Goal: Information Seeking & Learning: Learn about a topic

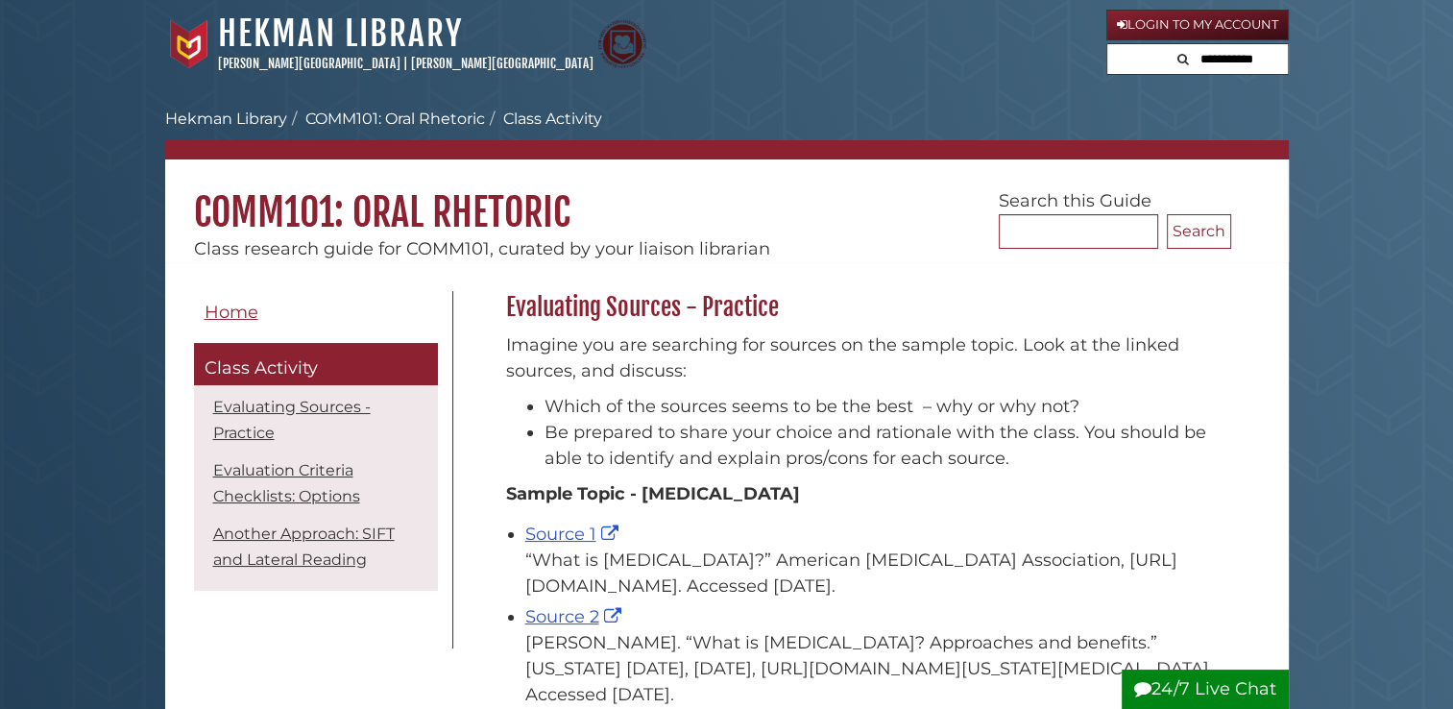
click at [1177, 60] on icon "Search" at bounding box center [1183, 59] width 12 height 12
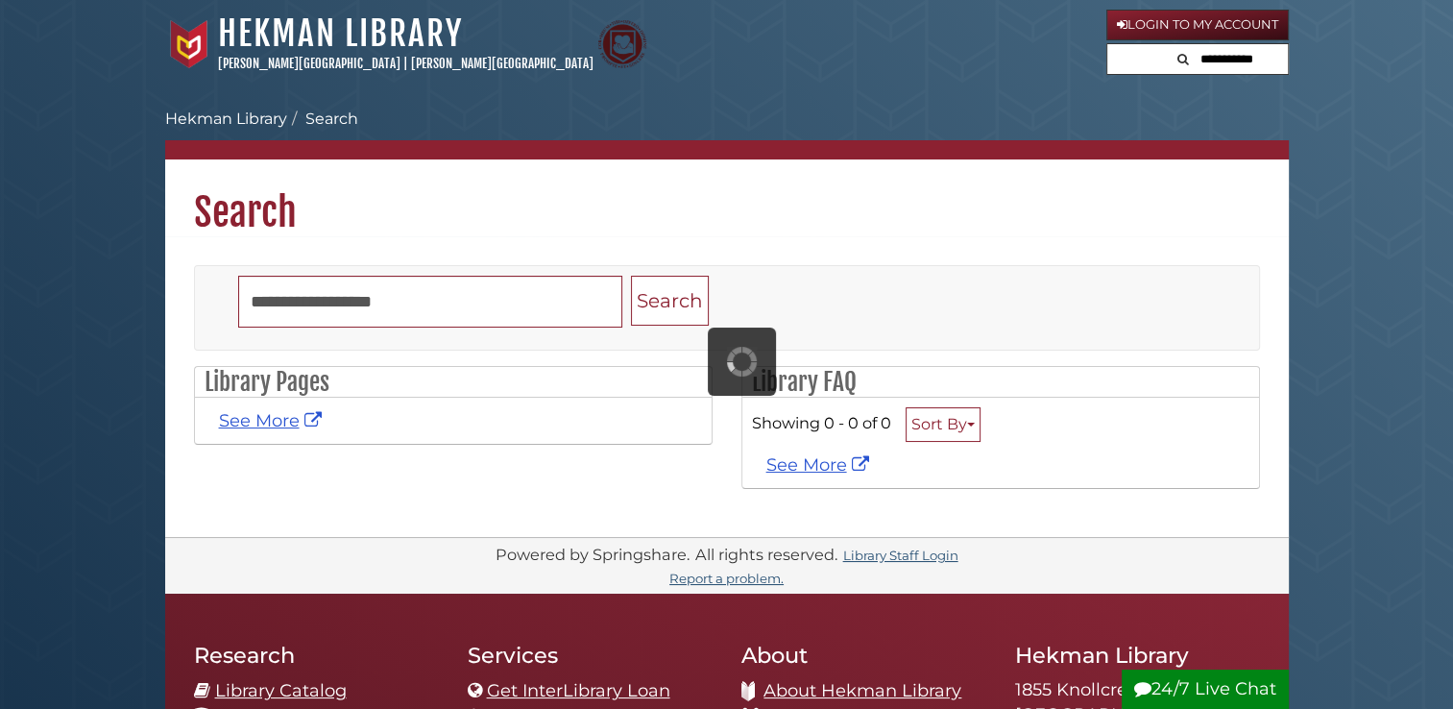
click at [951, 79] on nav "[GEOGRAPHIC_DATA] [PERSON_NAME][GEOGRAPHIC_DATA] | [PERSON_NAME][GEOGRAPHIC_DAT…" at bounding box center [726, 44] width 1123 height 88
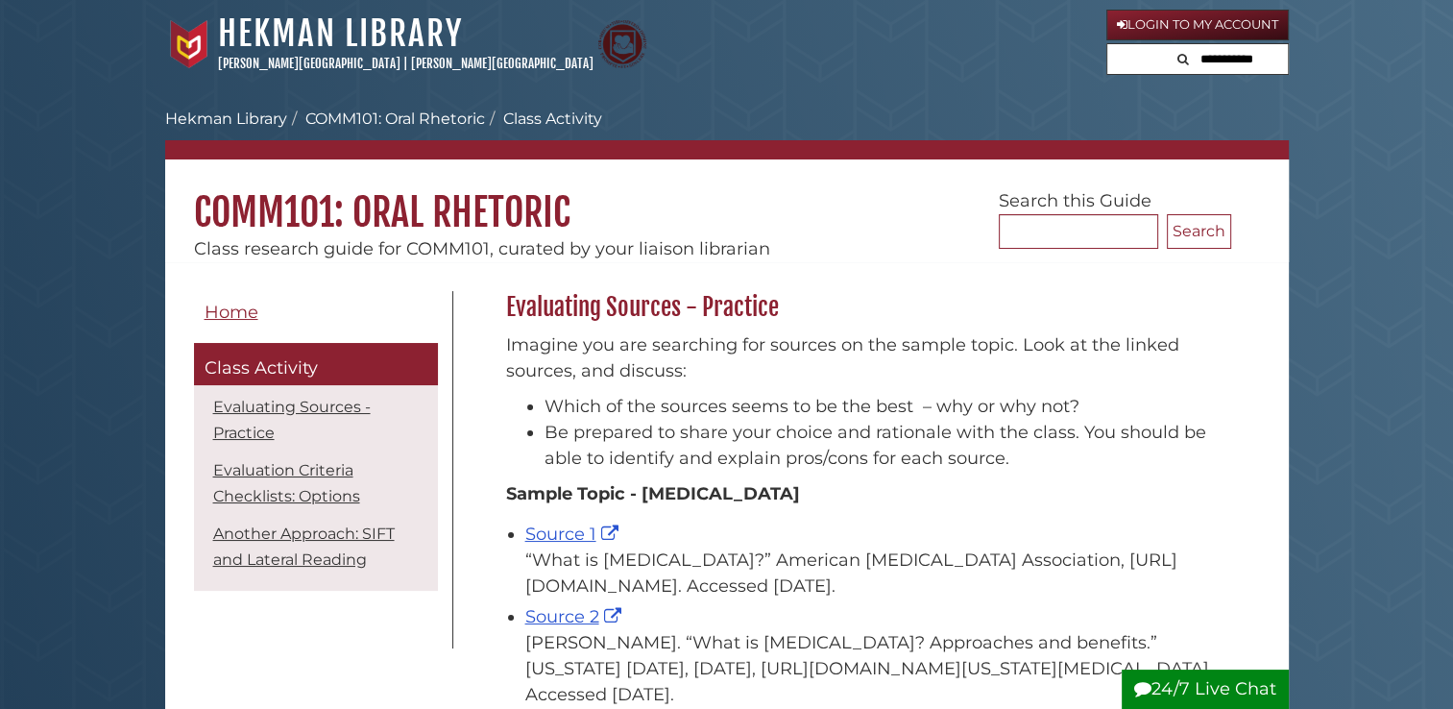
click at [951, 79] on nav "[GEOGRAPHIC_DATA] [PERSON_NAME][GEOGRAPHIC_DATA] | [PERSON_NAME][GEOGRAPHIC_DAT…" at bounding box center [726, 44] width 1123 height 88
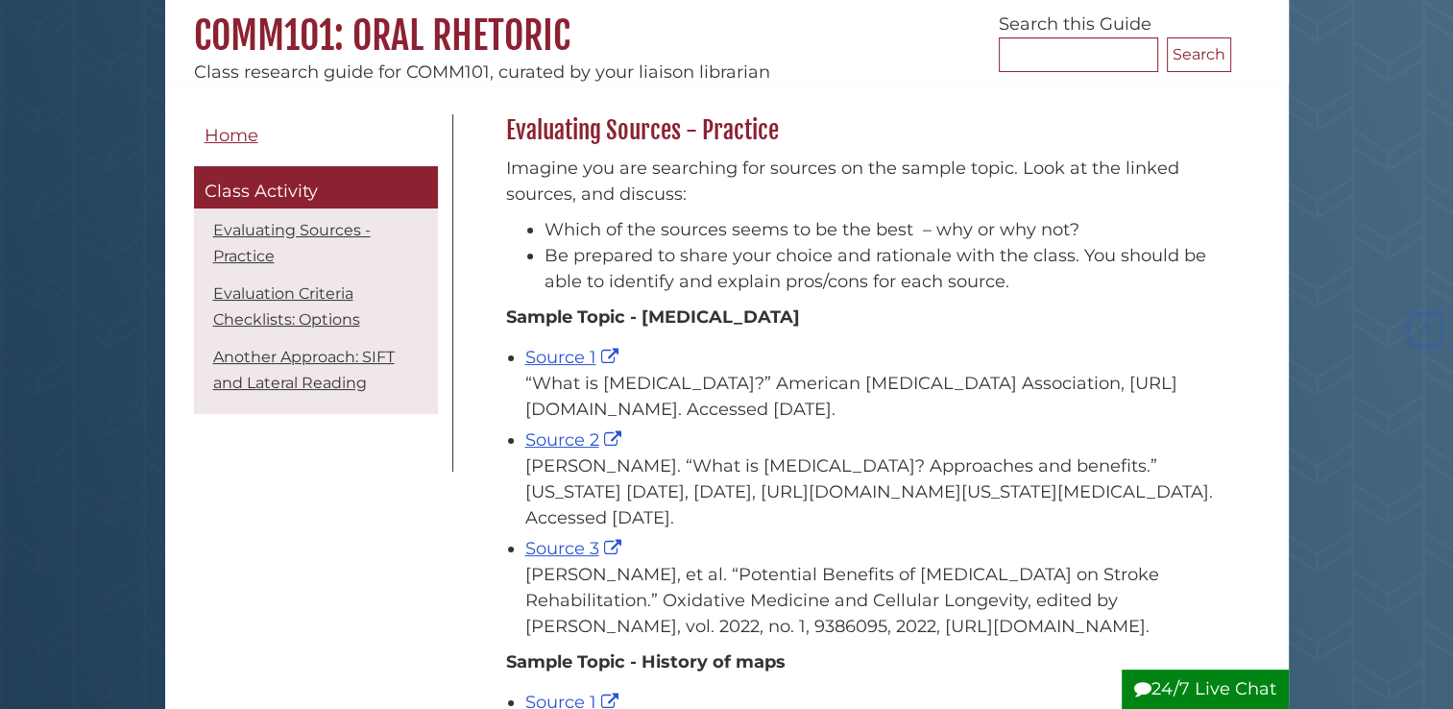
scroll to position [65, 0]
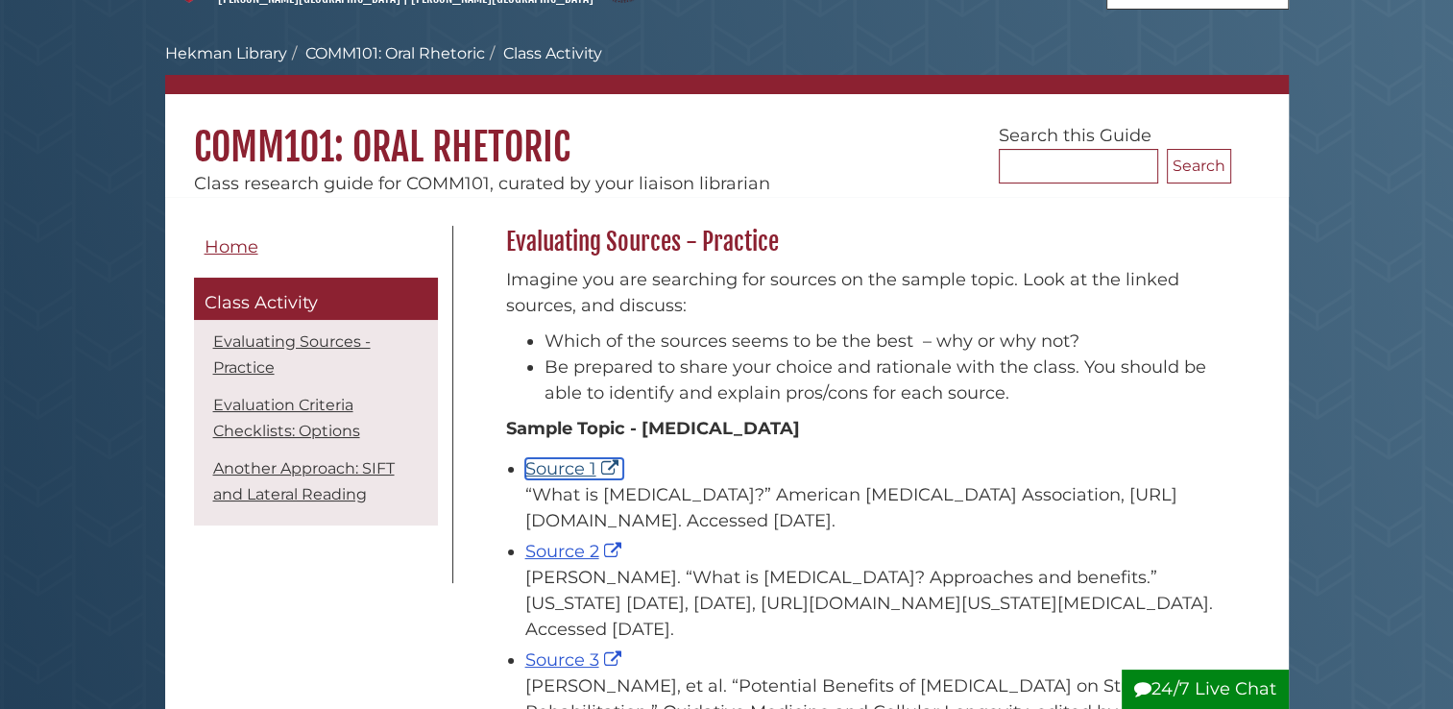
click at [612, 462] on link "Source 1" at bounding box center [574, 468] width 98 height 21
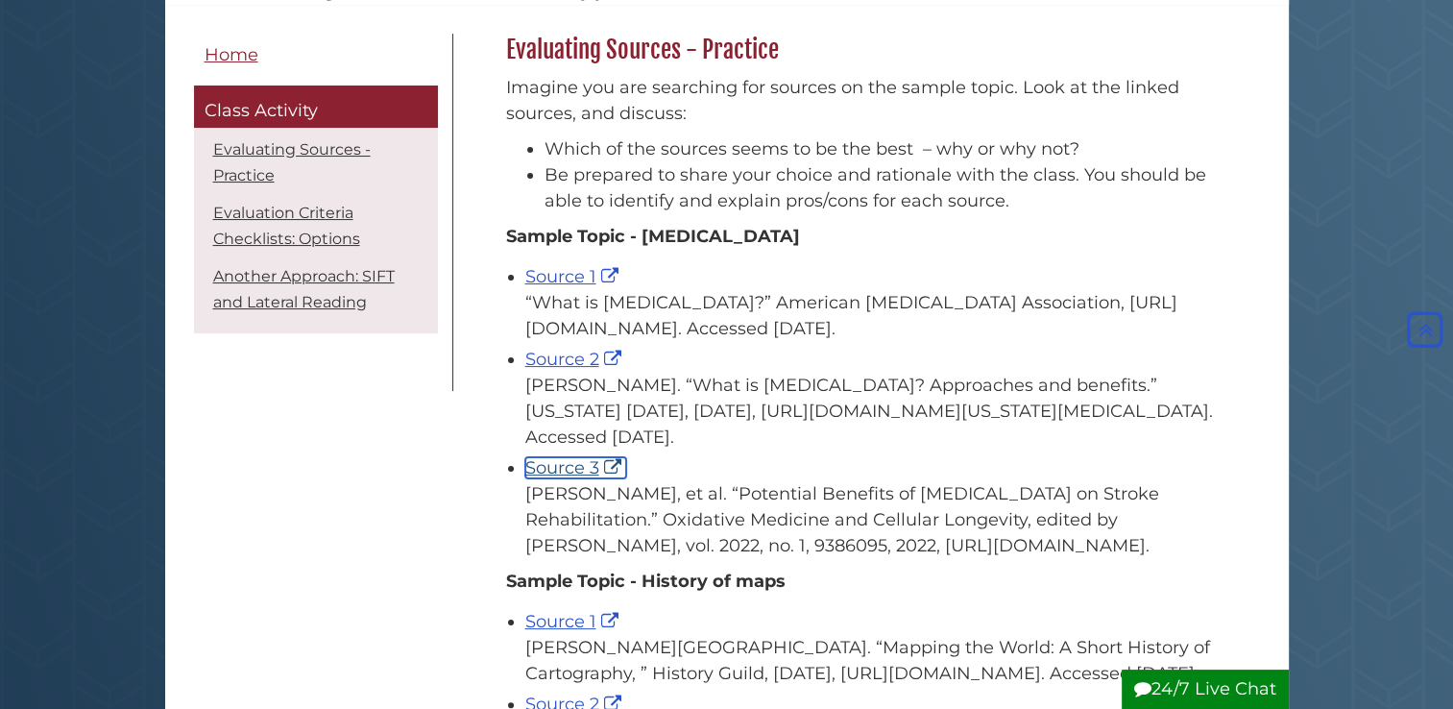
scroll to position [257, 0]
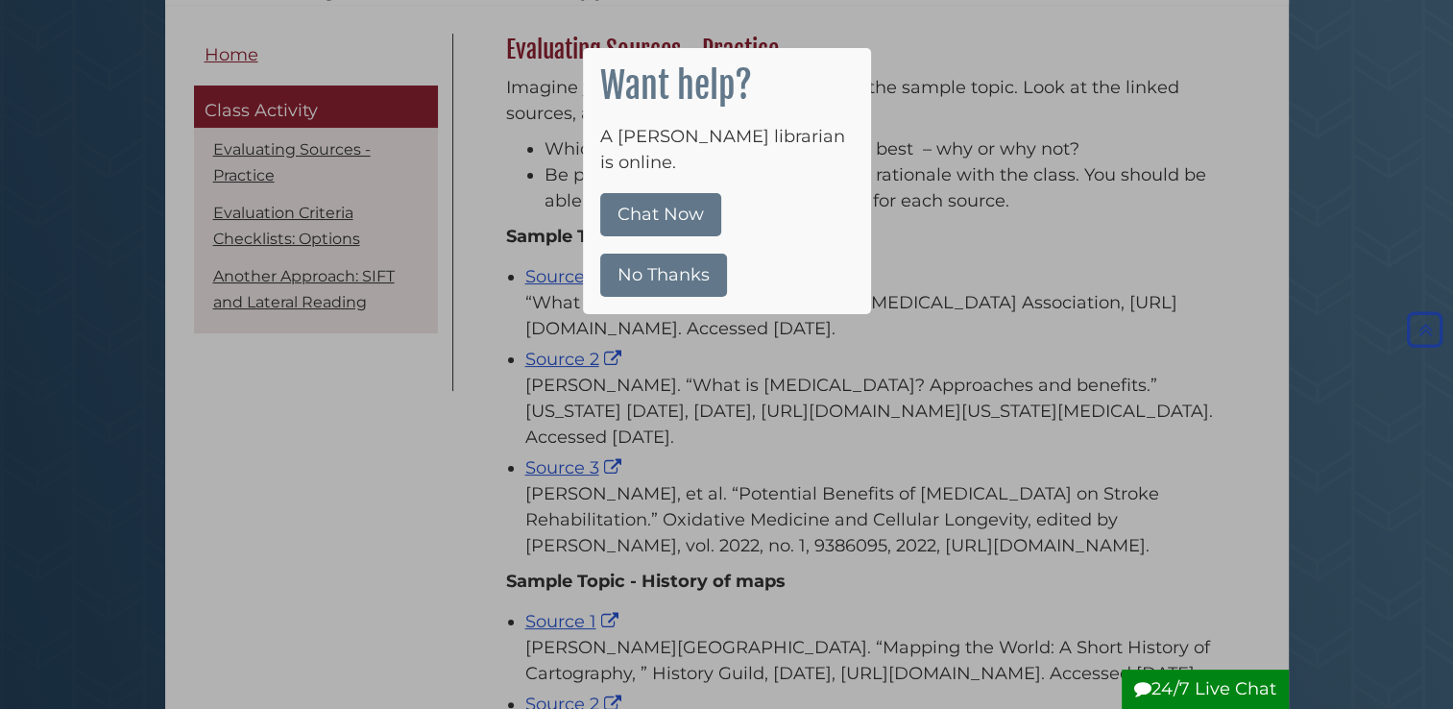
click at [674, 253] on button "No Thanks" at bounding box center [663, 274] width 127 height 43
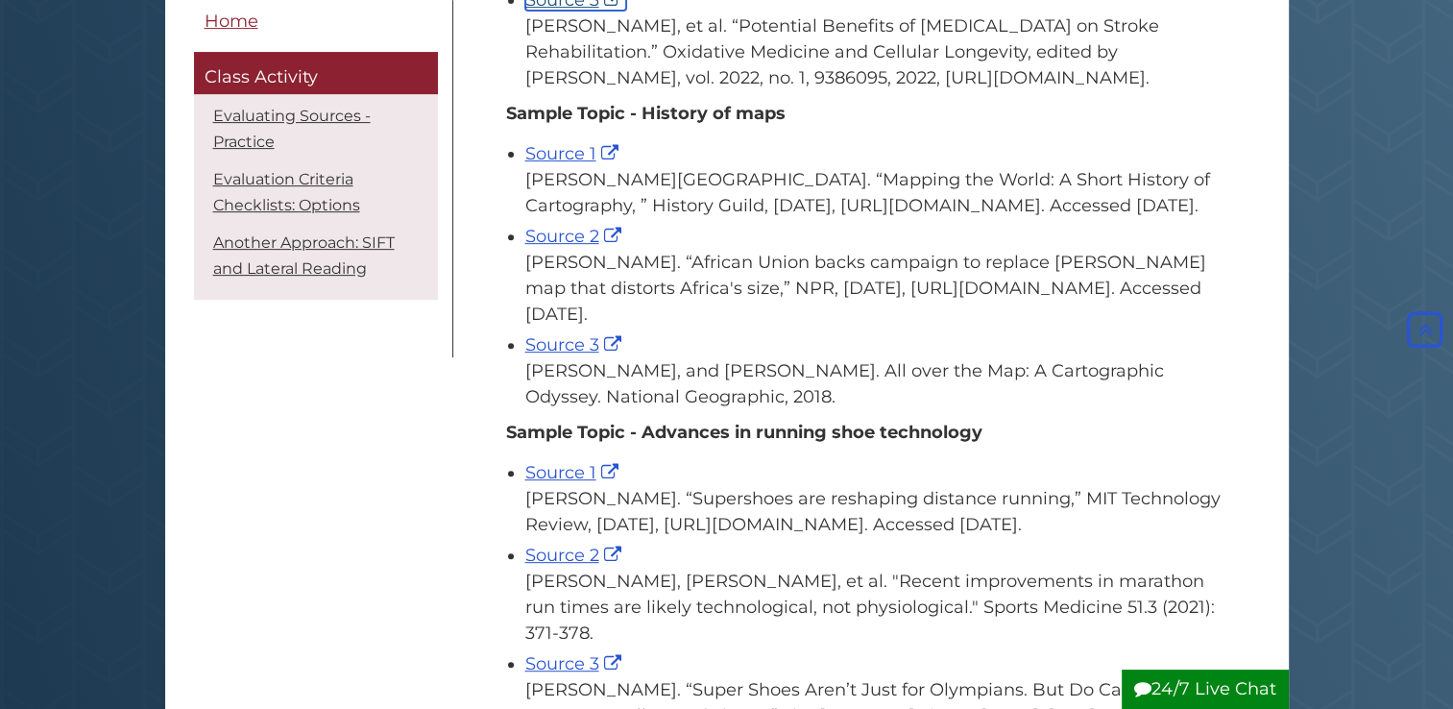
scroll to position [686, 0]
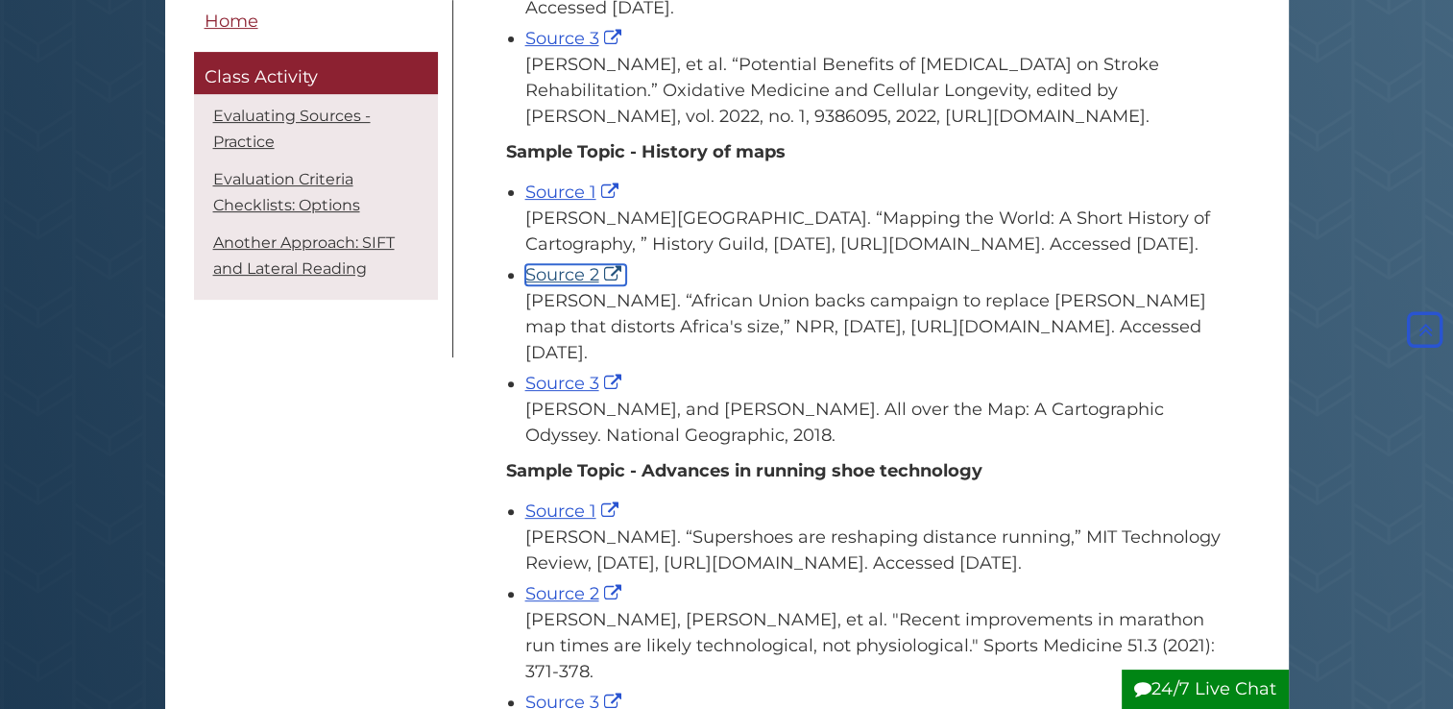
click at [552, 285] on link "Source 2" at bounding box center [575, 274] width 101 height 21
click at [589, 394] on link "Source 3" at bounding box center [575, 383] width 101 height 21
click at [597, 193] on link "Source 1" at bounding box center [574, 191] width 98 height 21
click at [615, 285] on link "Source 2" at bounding box center [575, 274] width 101 height 21
click at [617, 394] on link "Source 3" at bounding box center [575, 383] width 101 height 21
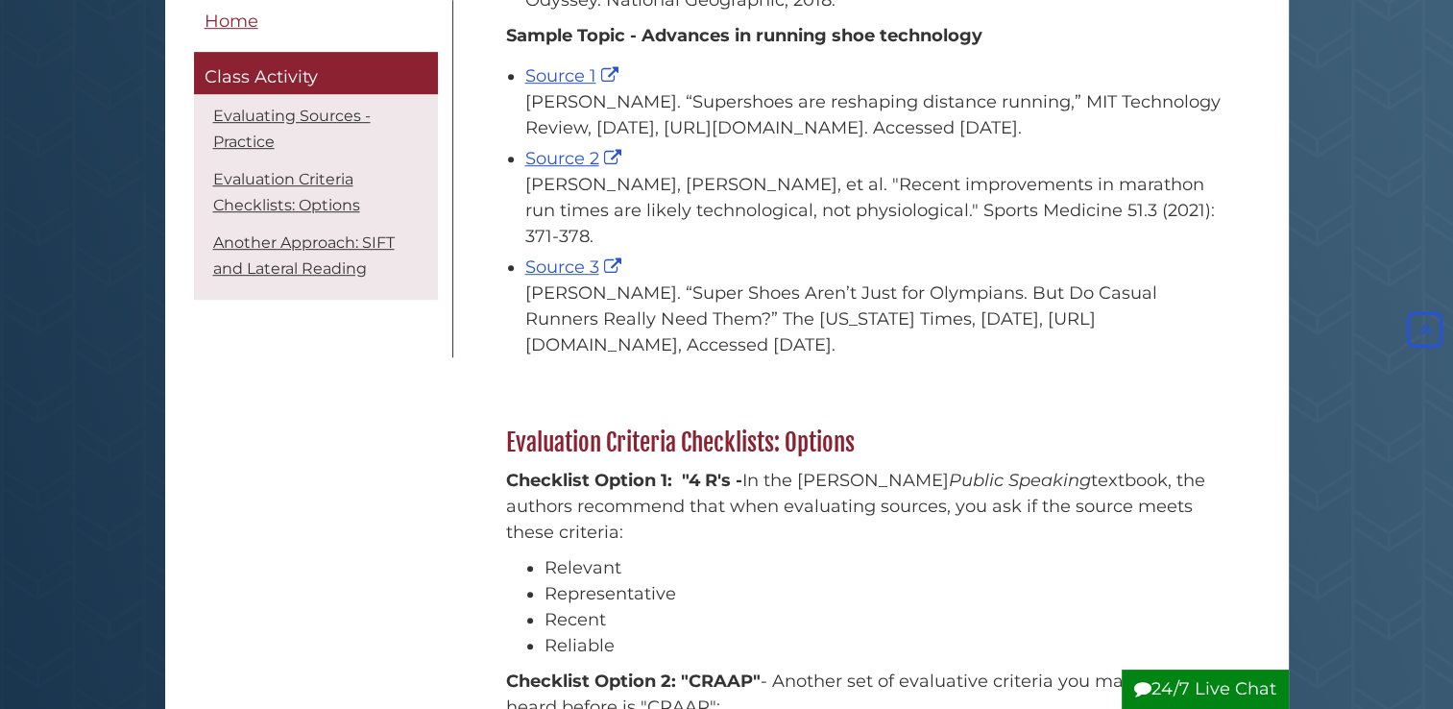
scroll to position [1121, 0]
click at [615, 86] on link "Source 1" at bounding box center [574, 75] width 98 height 21
drag, startPoint x: 600, startPoint y: 310, endPoint x: 611, endPoint y: 283, distance: 28.9
click at [611, 250] on div "Muniz-Pardos, Borja, et al. "Recent improvements in marathon run times are like…" at bounding box center [873, 211] width 696 height 78
click at [577, 277] on link "Source 3" at bounding box center [575, 266] width 101 height 21
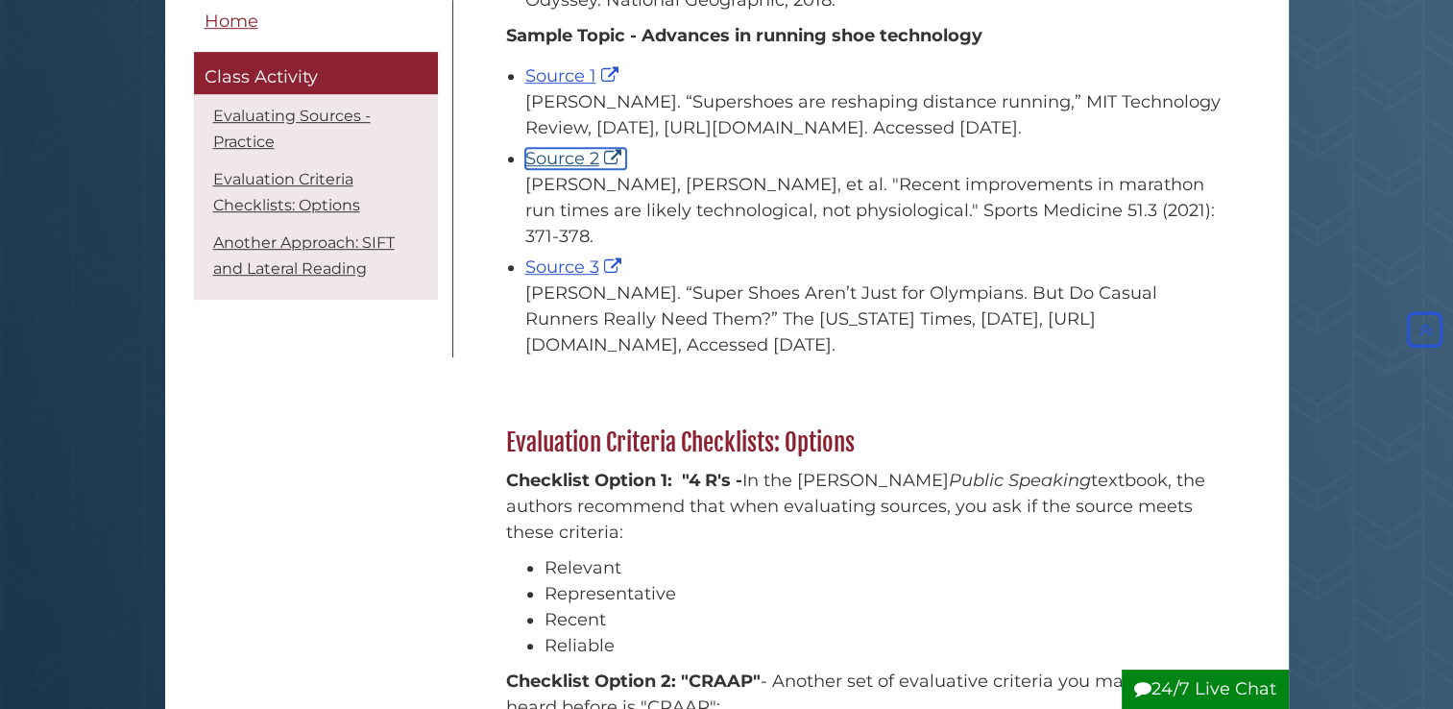
click at [595, 169] on link "Source 2" at bounding box center [575, 158] width 101 height 21
click at [611, 86] on link "Source 1" at bounding box center [574, 75] width 98 height 21
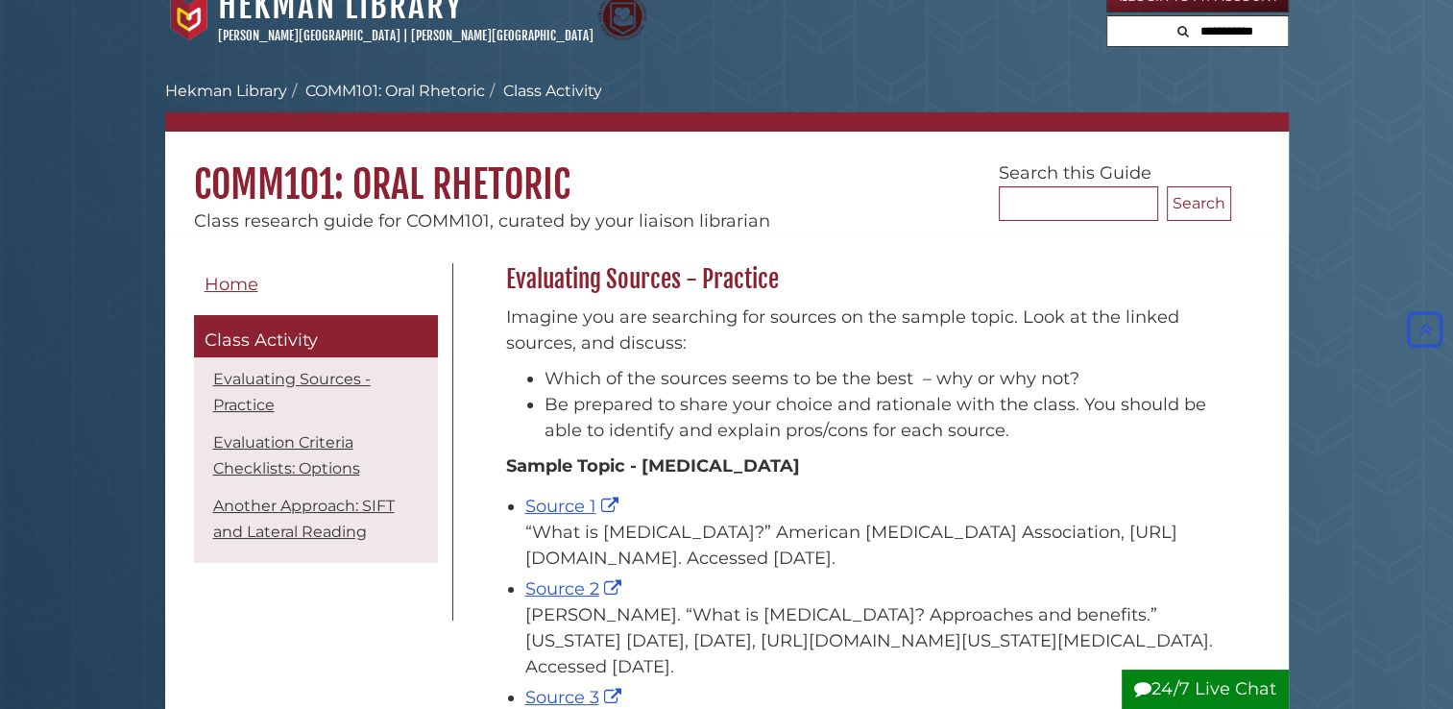
scroll to position [0, 0]
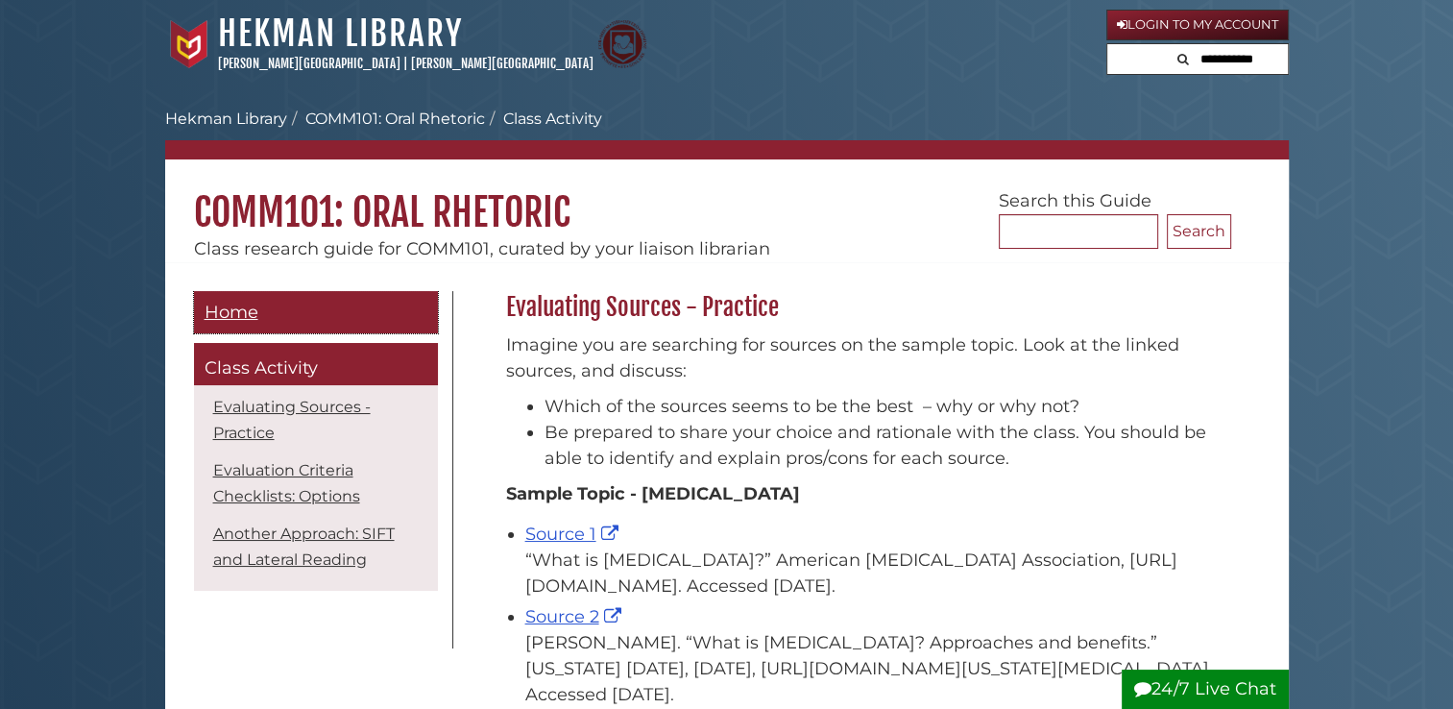
click at [240, 318] on span "Home" at bounding box center [232, 311] width 54 height 21
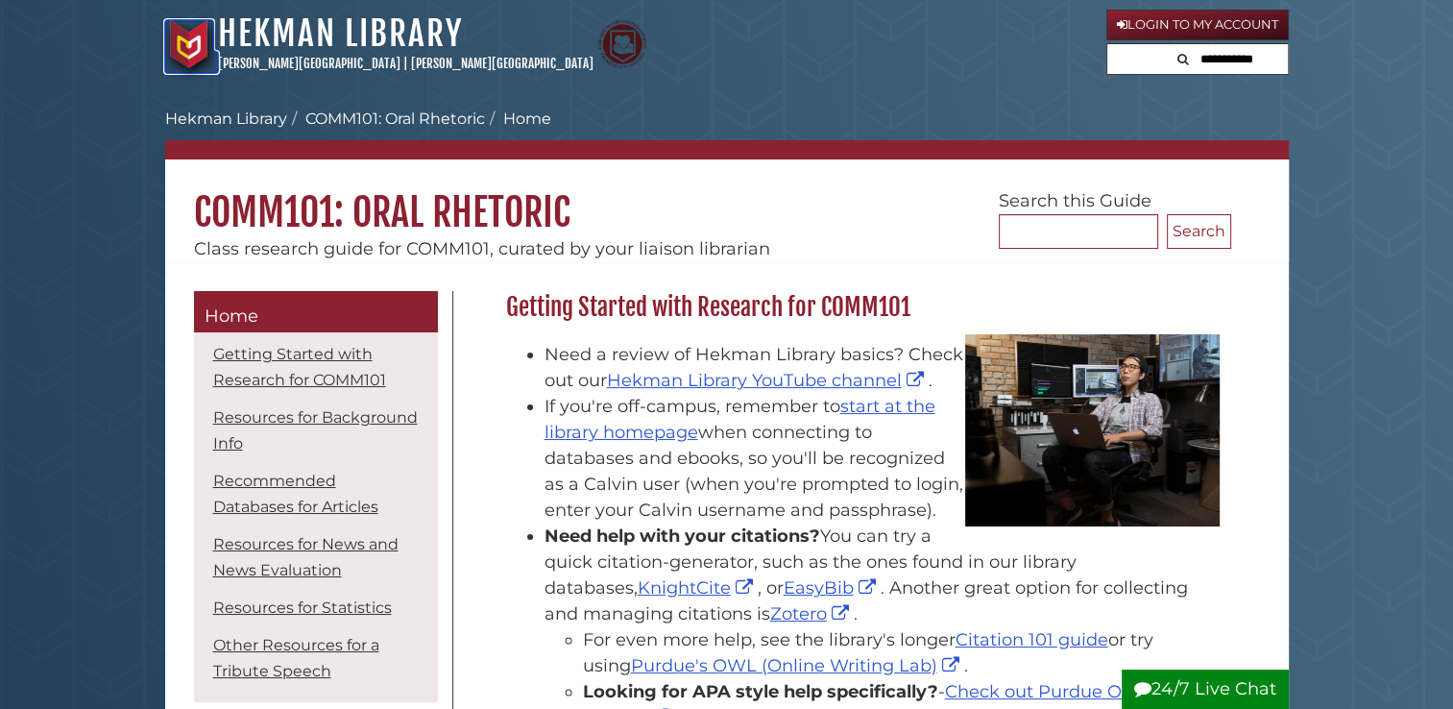
click at [180, 44] on img at bounding box center [189, 44] width 48 height 48
click at [420, 39] on link "Hekman Library" at bounding box center [340, 33] width 245 height 42
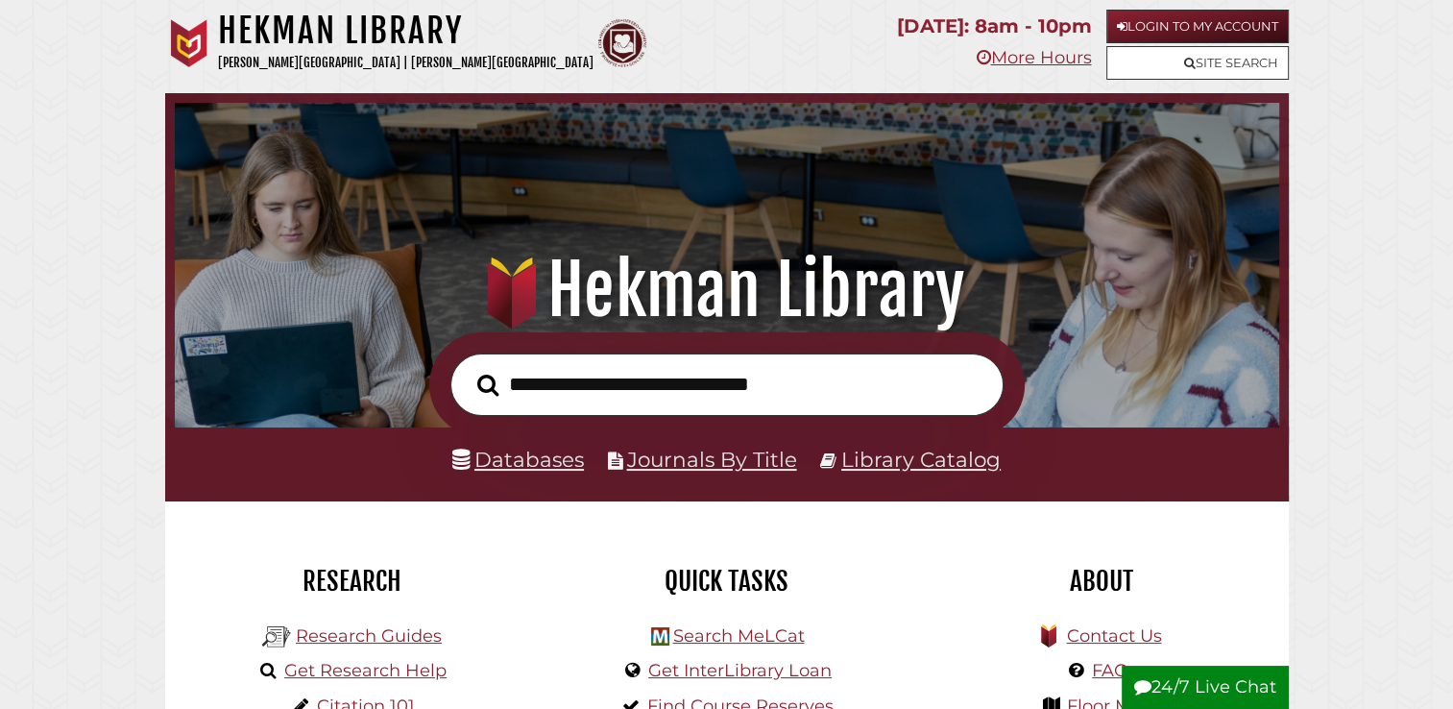
click at [697, 392] on input "text" at bounding box center [726, 384] width 553 height 62
type input "**********"
click at [468, 369] on button "Search" at bounding box center [488, 386] width 40 height 34
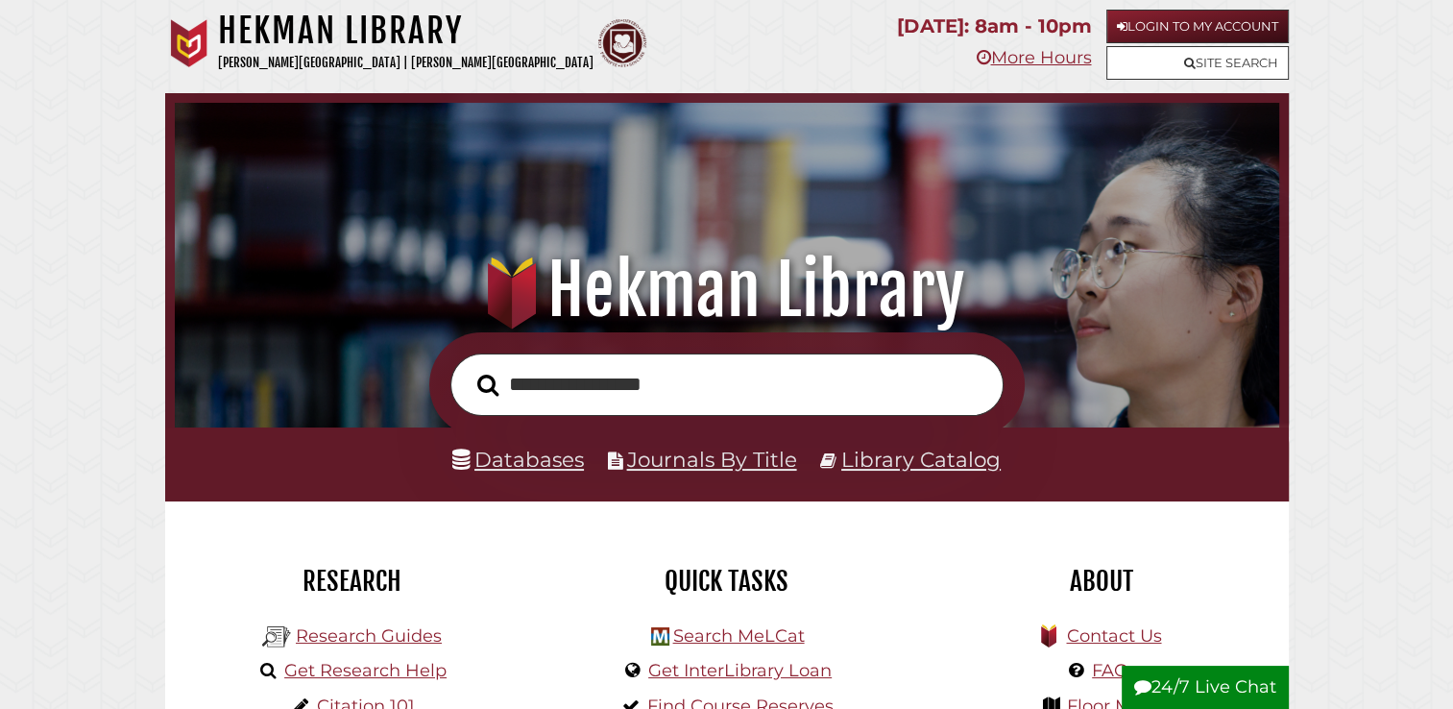
scroll to position [365, 1095]
click at [576, 390] on input "**********" at bounding box center [726, 384] width 553 height 62
drag, startPoint x: 576, startPoint y: 390, endPoint x: 502, endPoint y: 390, distance: 73.9
click at [502, 390] on form "**********" at bounding box center [726, 384] width 595 height 105
type input "**********"
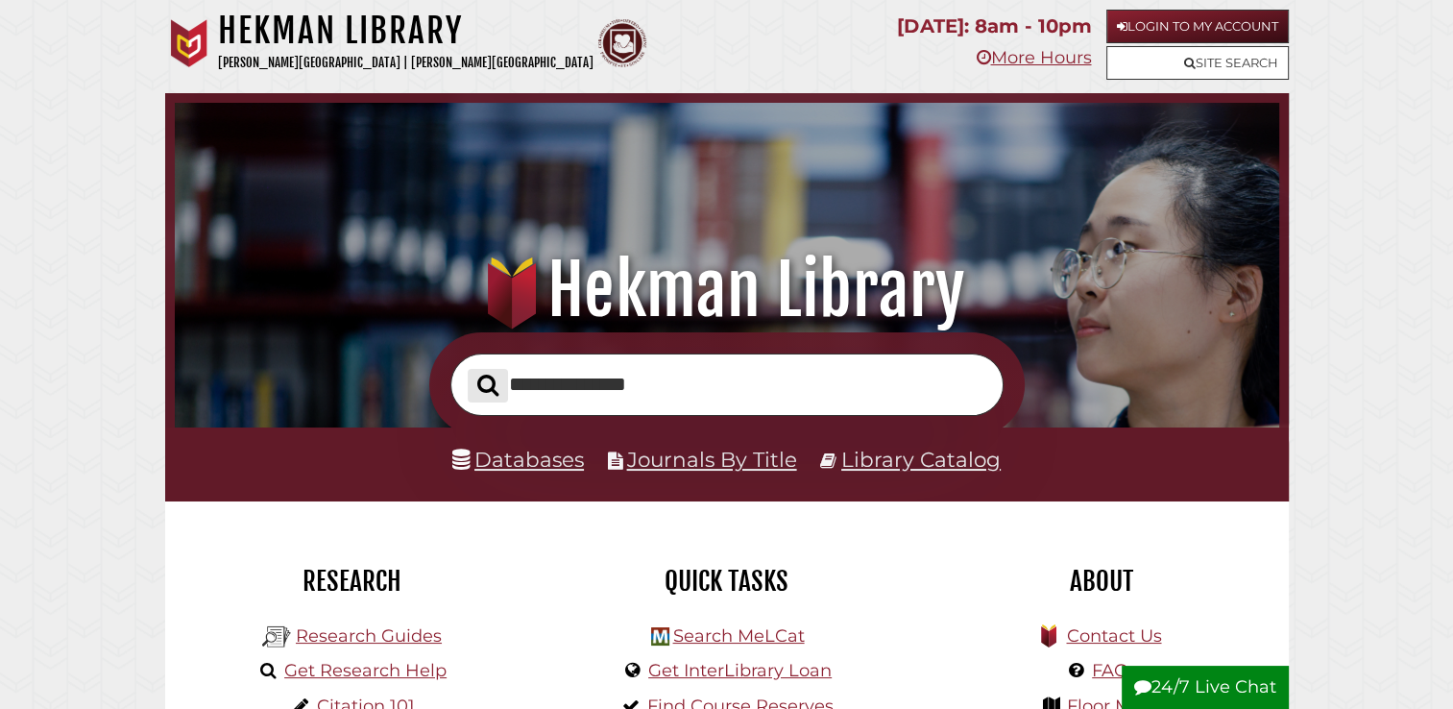
click at [468, 369] on button "Search" at bounding box center [488, 386] width 40 height 34
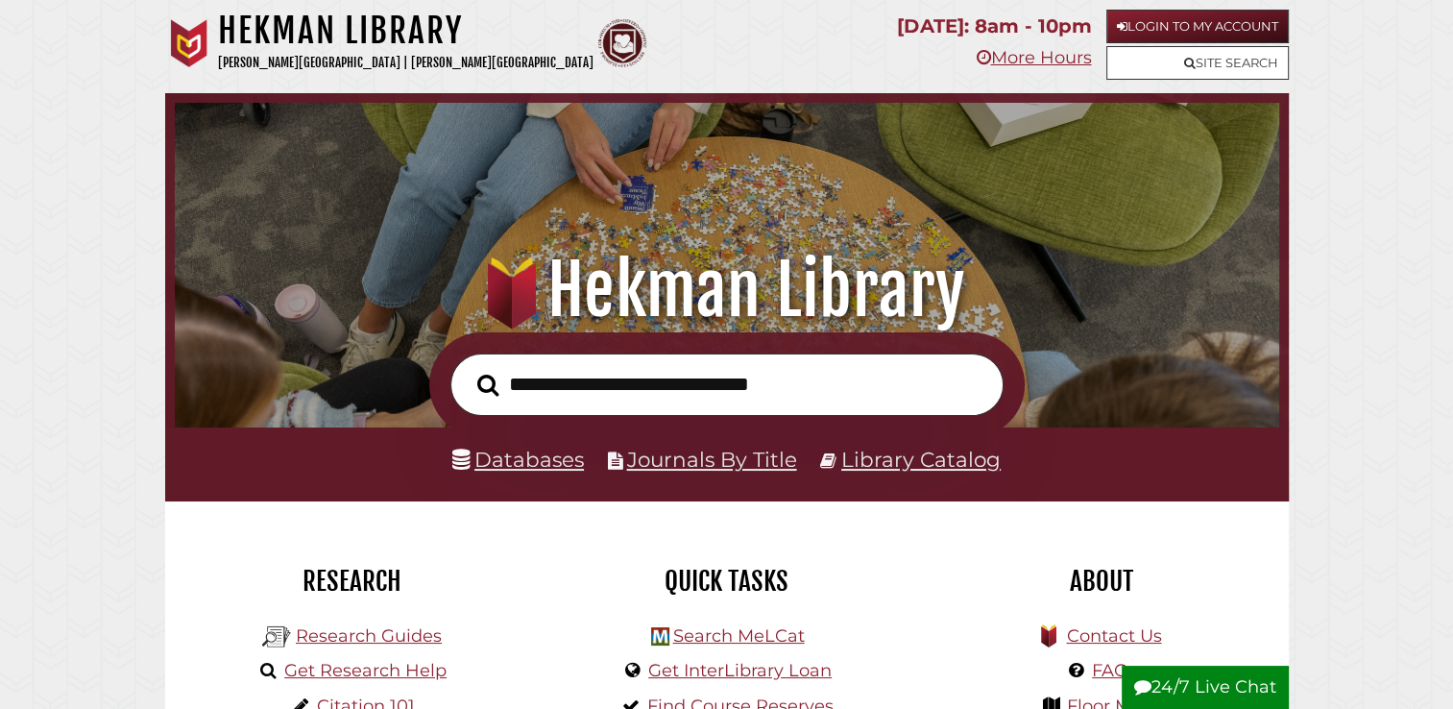
scroll to position [365, 1095]
click at [504, 457] on link "Databases" at bounding box center [518, 458] width 132 height 25
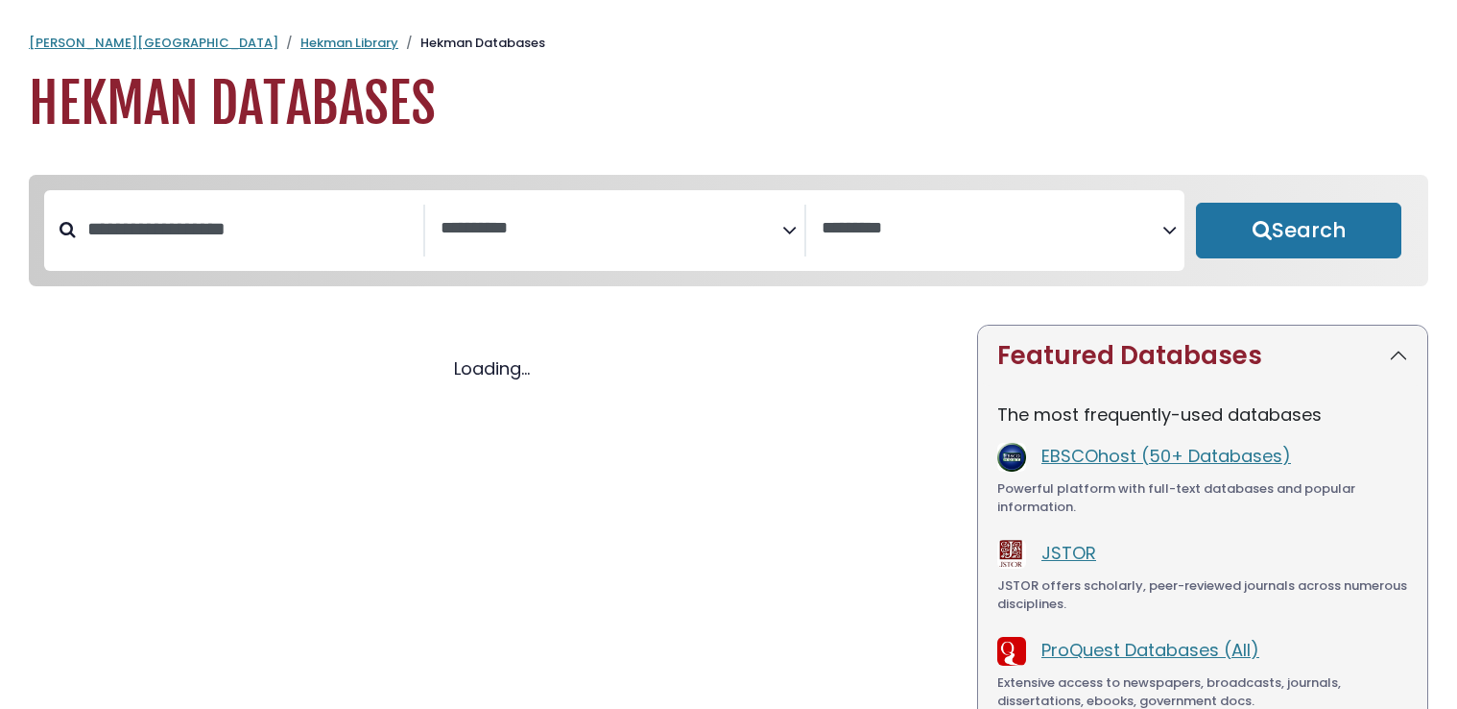
select select "Database Subject Filter"
select select "Database Vendors Filter"
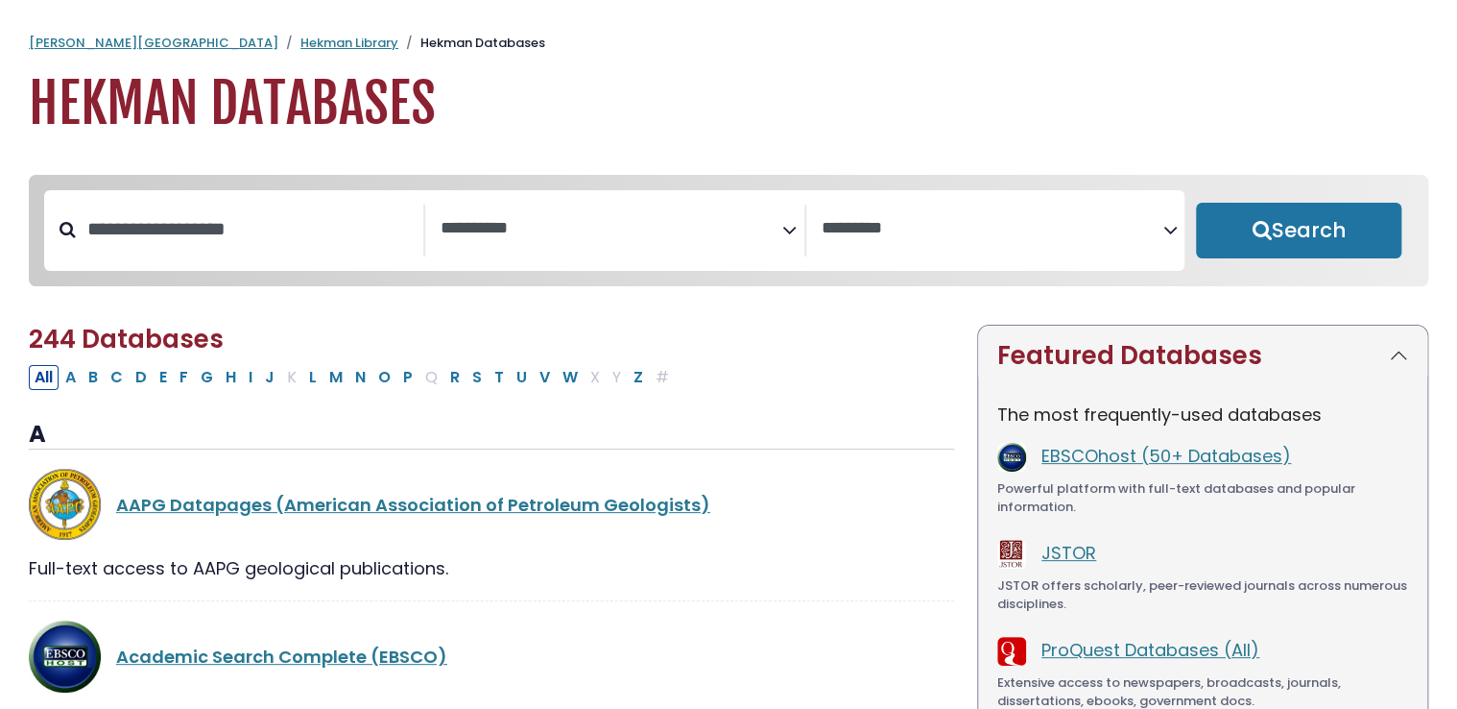
select select "Database Subject Filter"
select select "Database Vendors Filter"
click at [637, 247] on span "Search filters" at bounding box center [612, 231] width 342 height 52
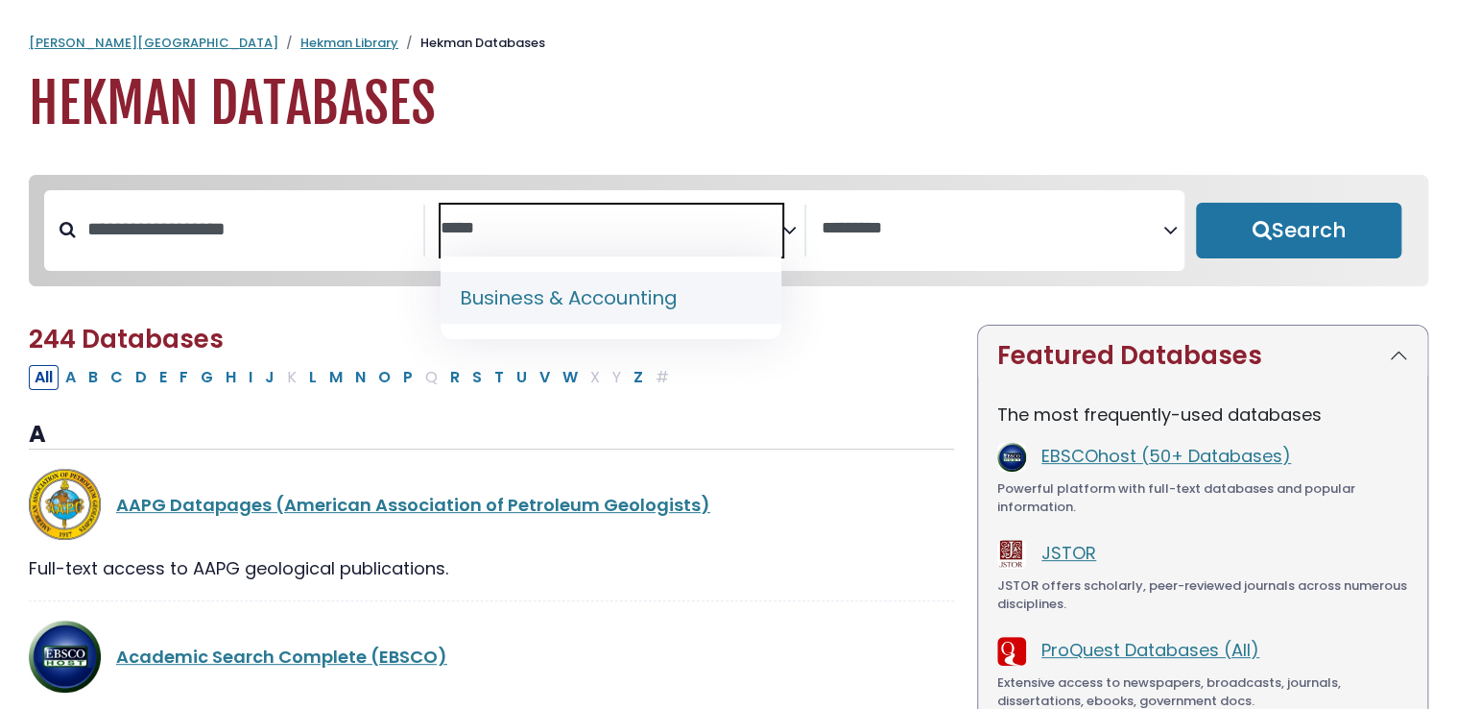
type textarea "*****"
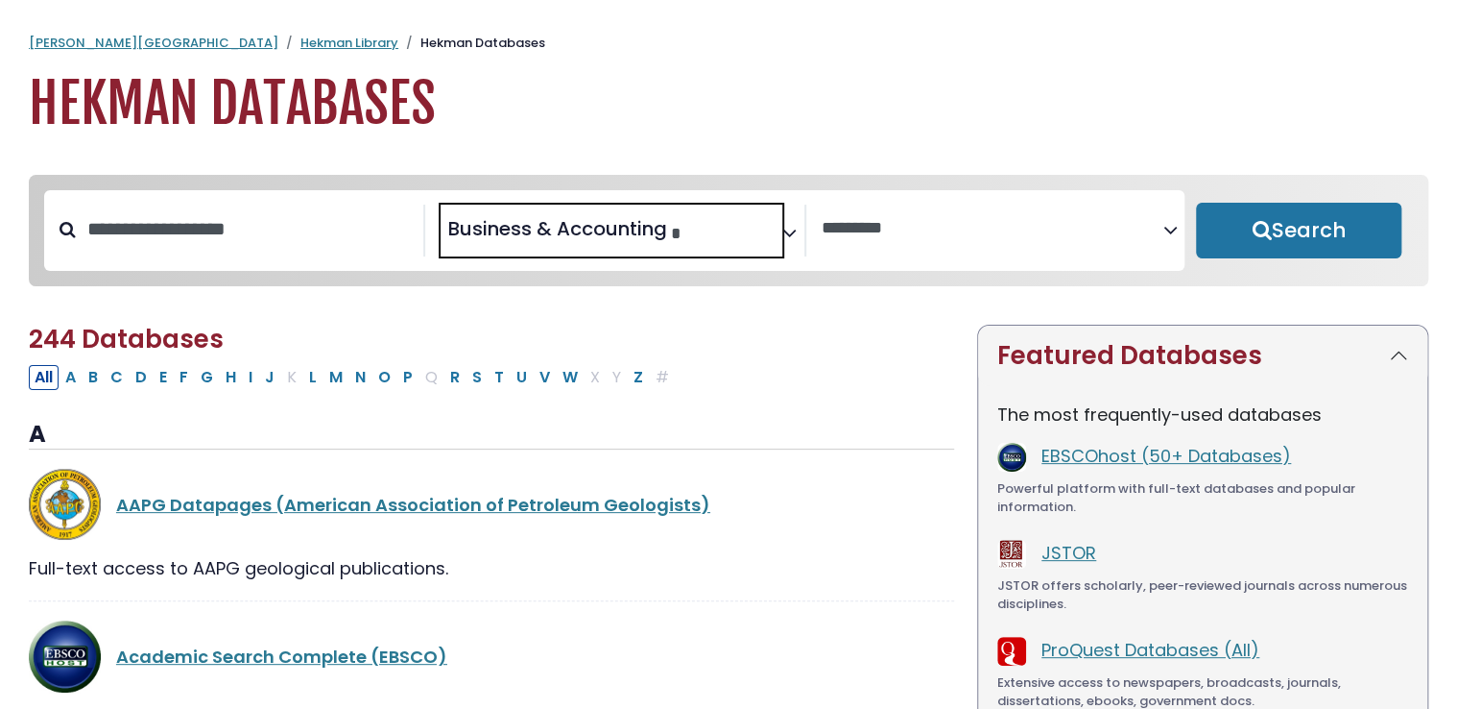
select select "*****"
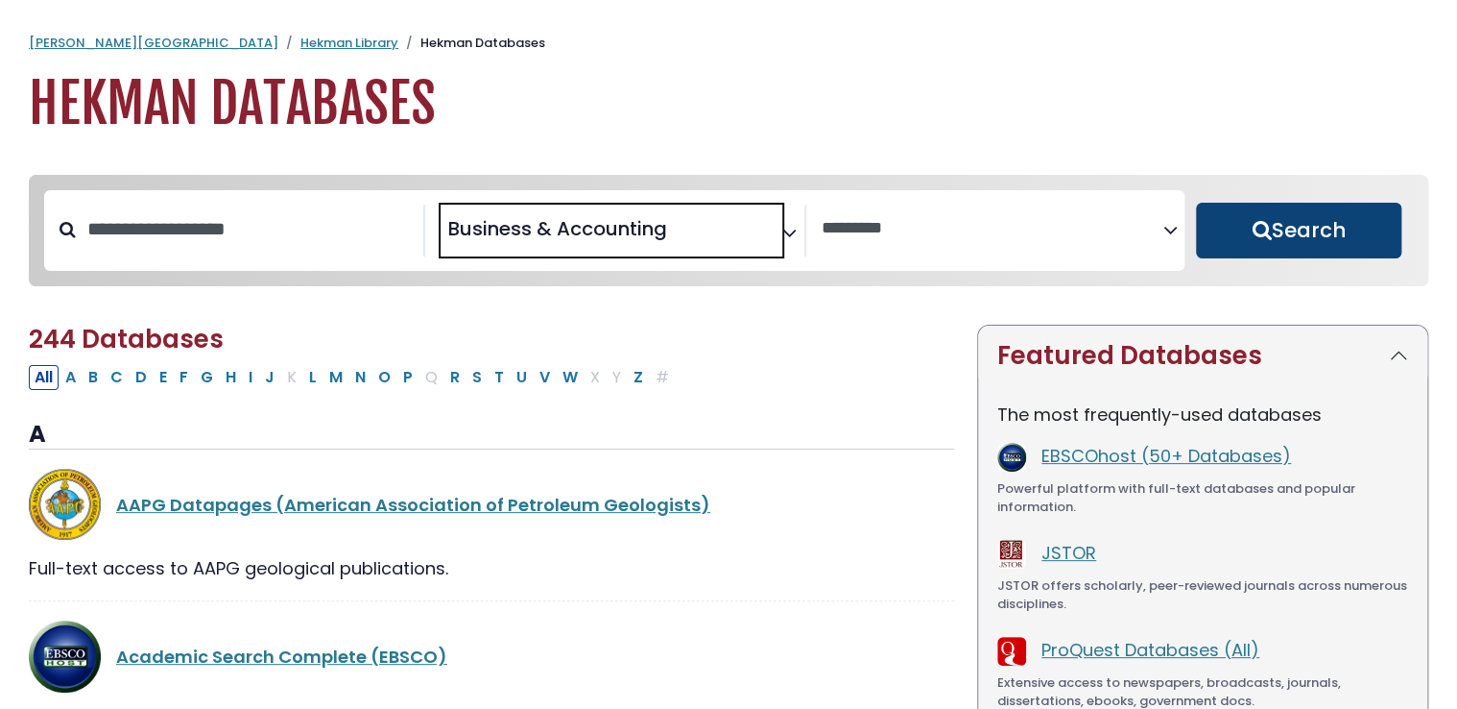
click at [1283, 216] on button "Search" at bounding box center [1298, 231] width 205 height 56
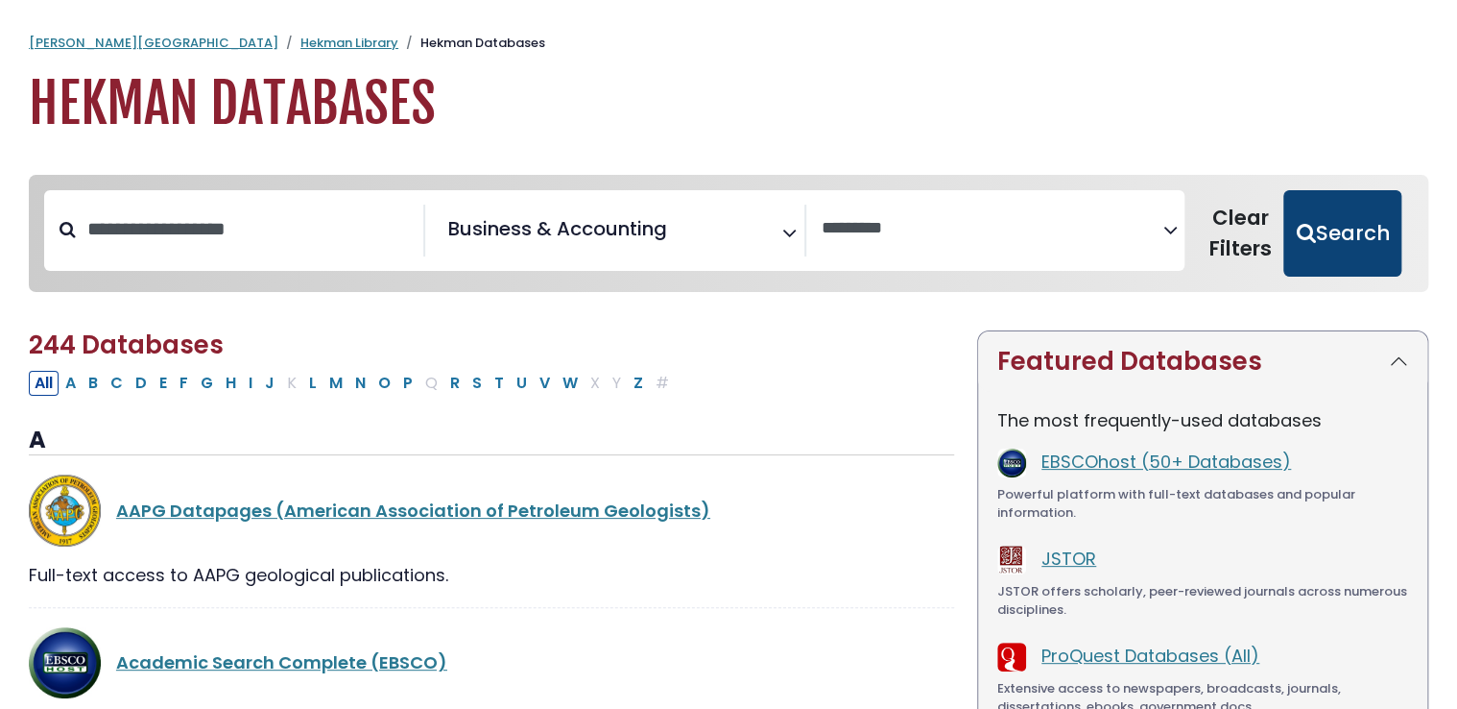
select select "Database Vendors Filter"
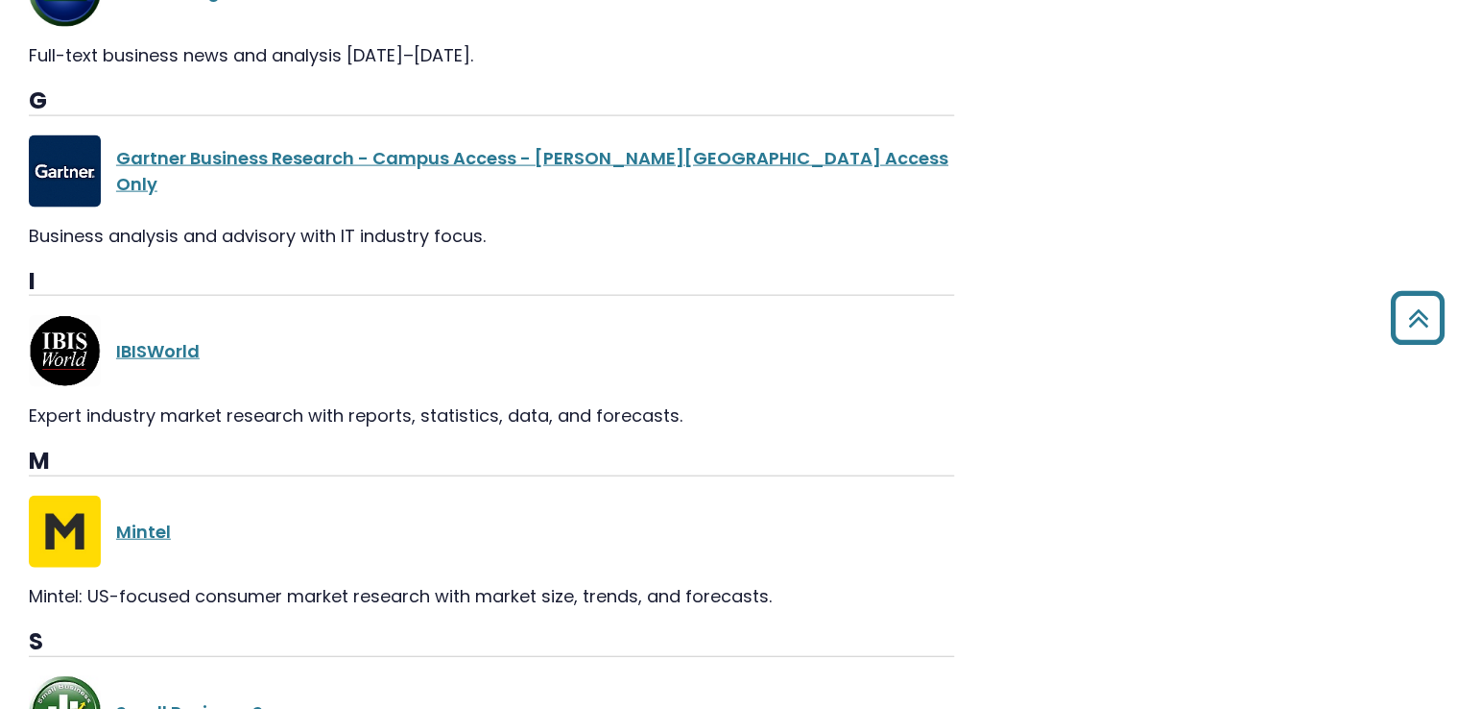
scroll to position [2263, 0]
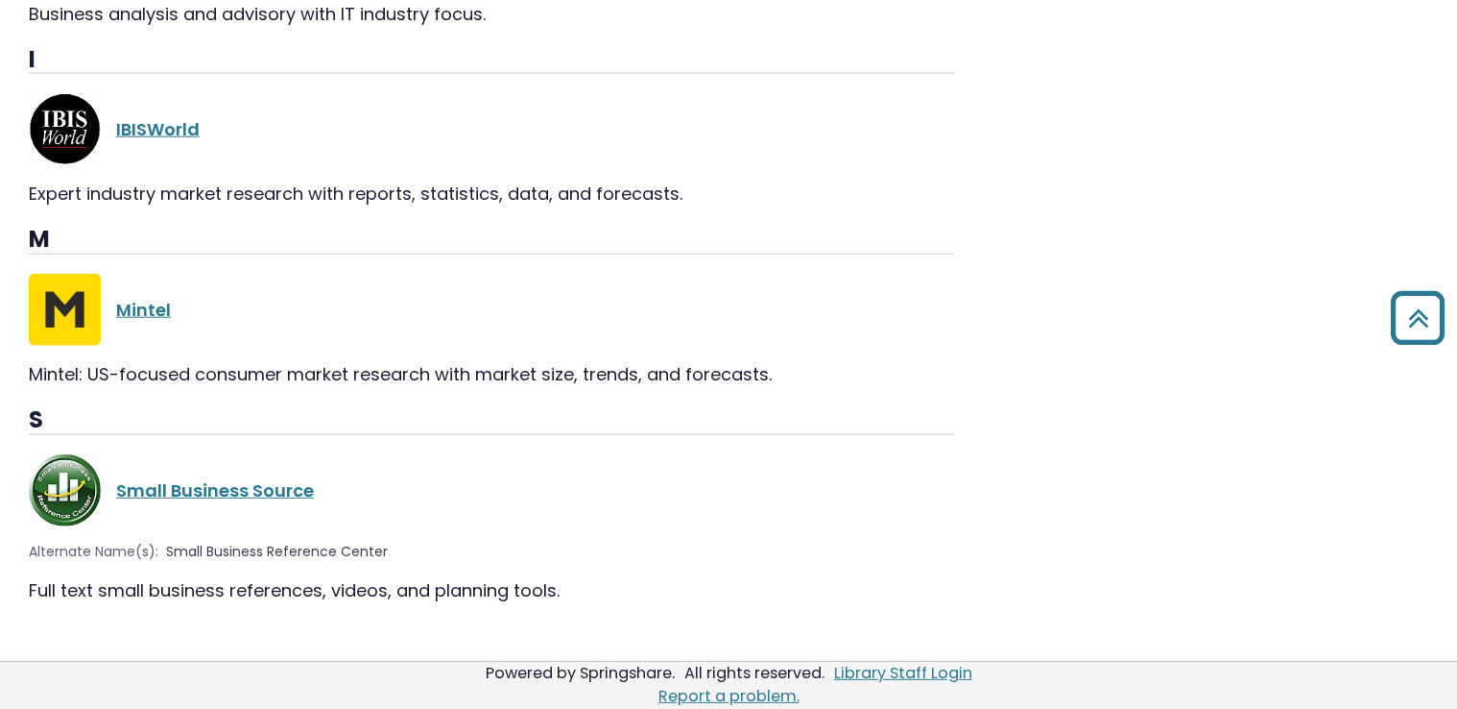
click at [142, 318] on div "Mintel" at bounding box center [535, 310] width 838 height 26
click at [150, 311] on link "Mintel" at bounding box center [143, 310] width 55 height 24
